Goal: Find specific page/section: Find specific page/section

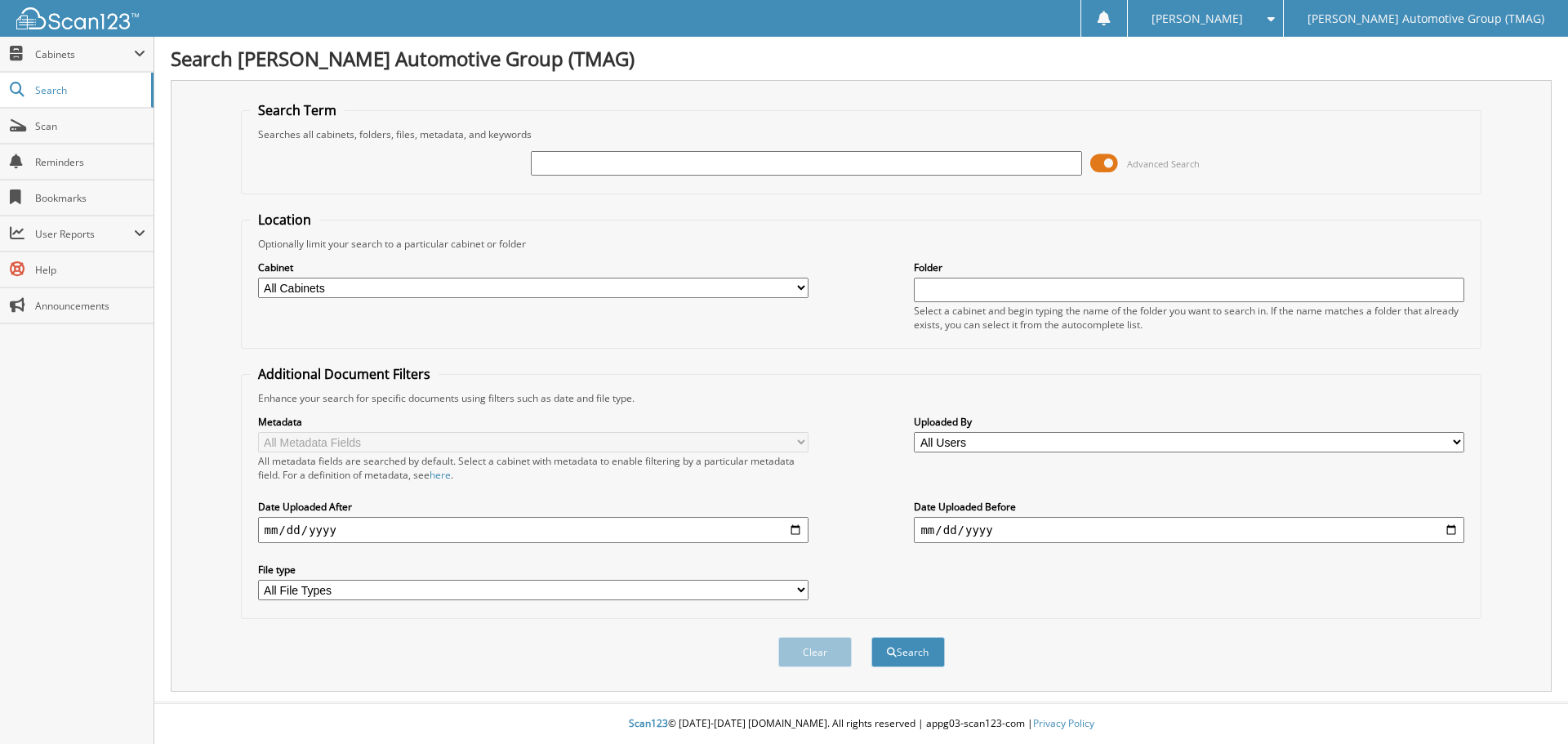
click at [583, 159] on input "text" at bounding box center [806, 163] width 551 height 24
type input "F25674"
click at [872, 637] on button "Search" at bounding box center [909, 652] width 74 height 30
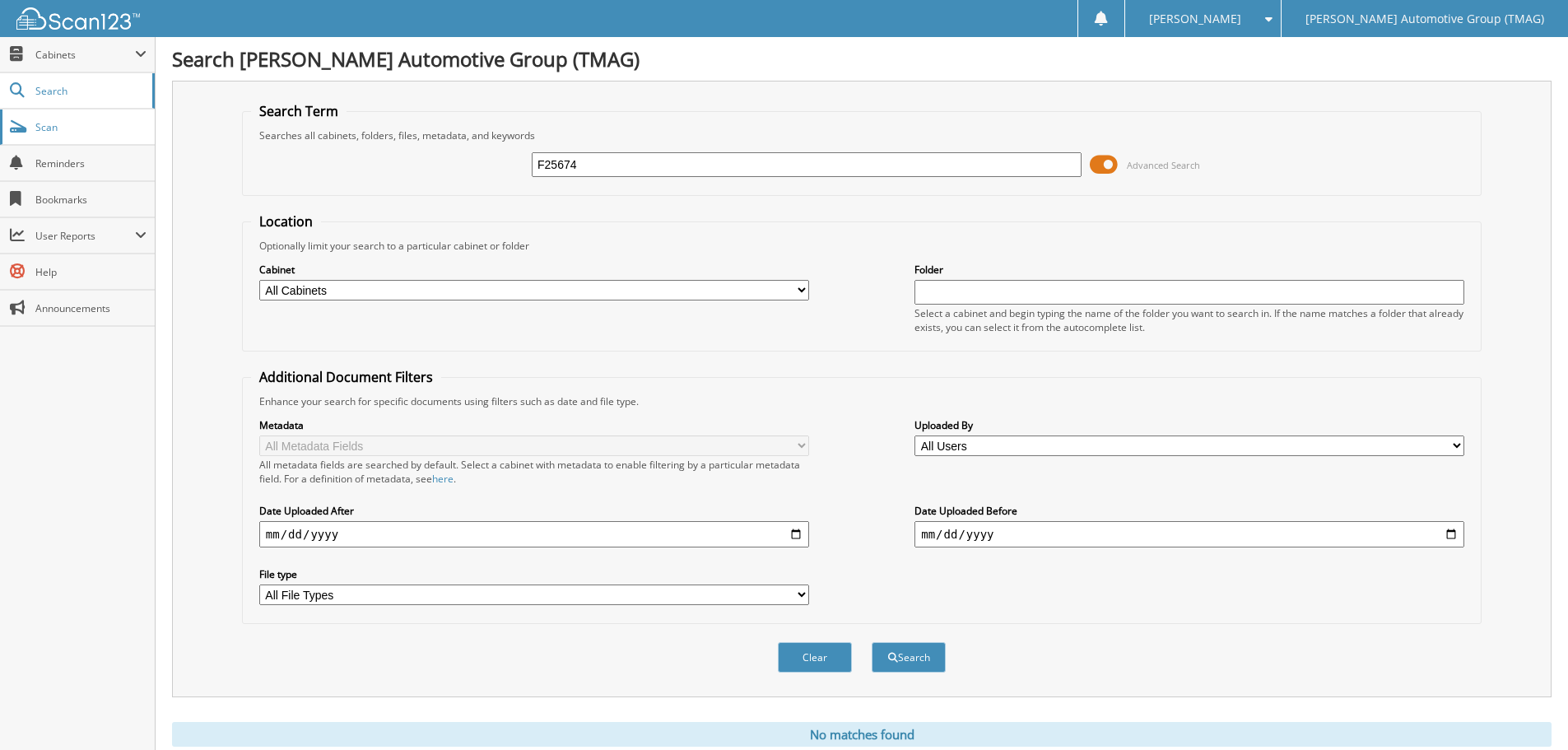
click at [85, 136] on link "Scan" at bounding box center [78, 127] width 155 height 35
